Goal: Information Seeking & Learning: Learn about a topic

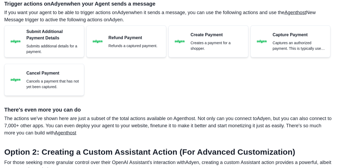
scroll to position [474, 0]
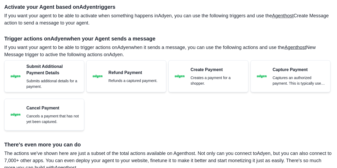
click at [137, 116] on div "Submit Additional Payment Details Submits additional details for a payment. Ref…" at bounding box center [168, 97] width 328 height 75
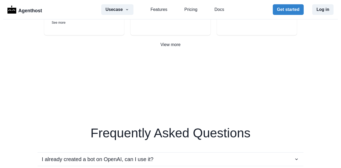
scroll to position [958, 0]
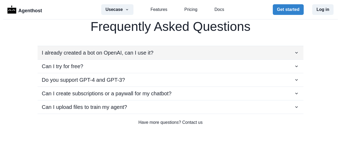
click at [78, 53] on p "I already created a bot on OpenAI, can I use it?" at bounding box center [98, 53] width 112 height 8
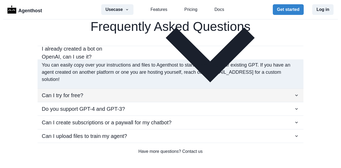
click at [68, 91] on p "Can I try for free?" at bounding box center [63, 95] width 42 height 8
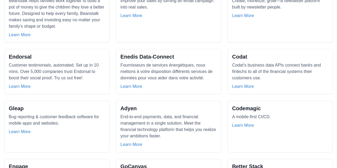
scroll to position [86, 0]
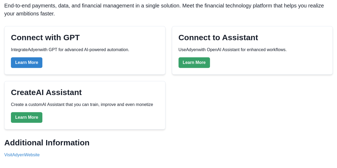
scroll to position [72, 0]
